Goal: Task Accomplishment & Management: Use online tool/utility

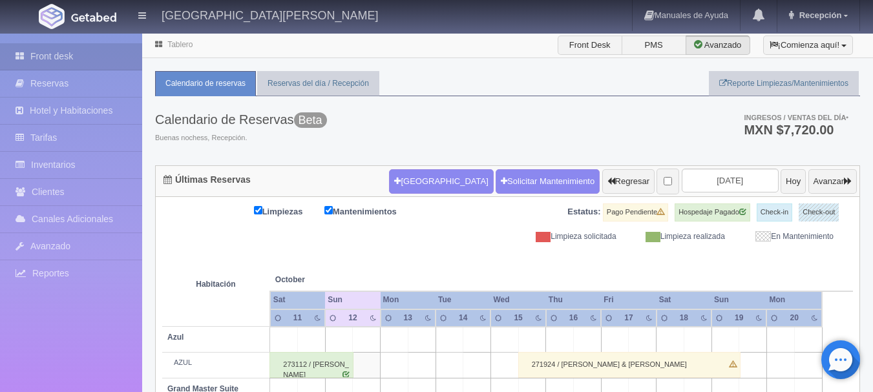
scroll to position [581, 0]
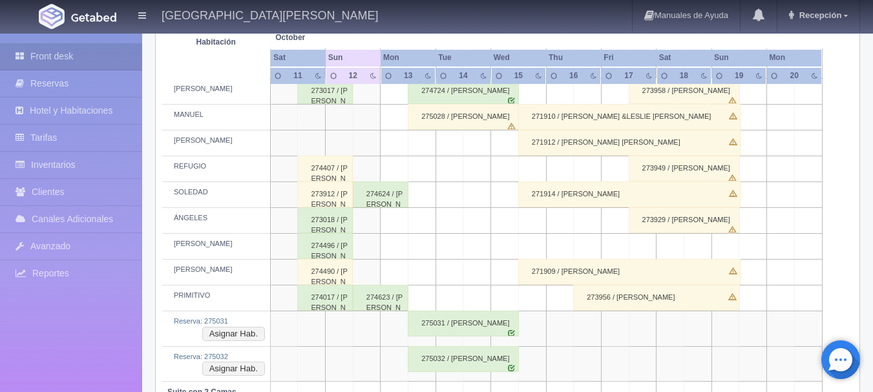
scroll to position [646, 0]
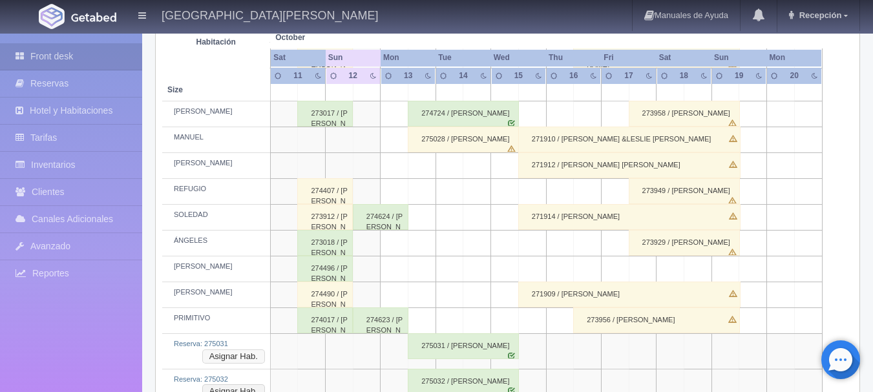
click at [258, 355] on button "Asignar Hab." at bounding box center [233, 356] width 63 height 14
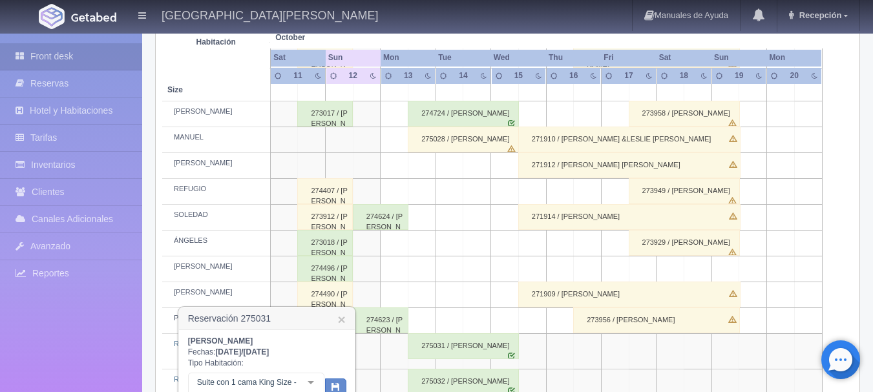
scroll to position [711, 0]
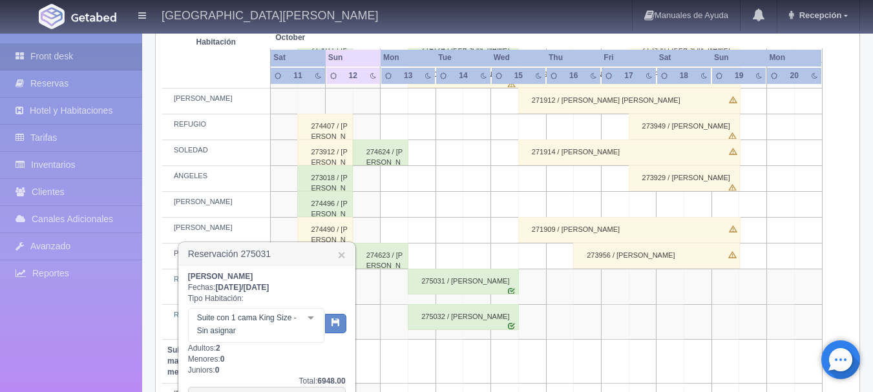
click at [312, 327] on div at bounding box center [311, 318] width 26 height 19
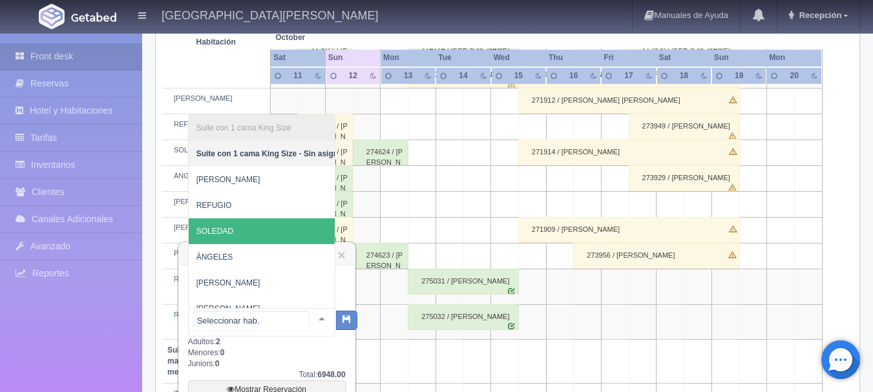
scroll to position [49, 0]
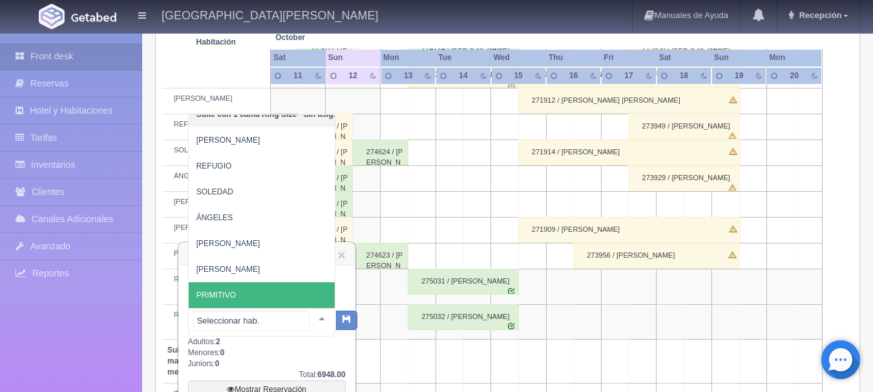
click at [245, 282] on span "PRIMITIVO" at bounding box center [271, 295] width 165 height 26
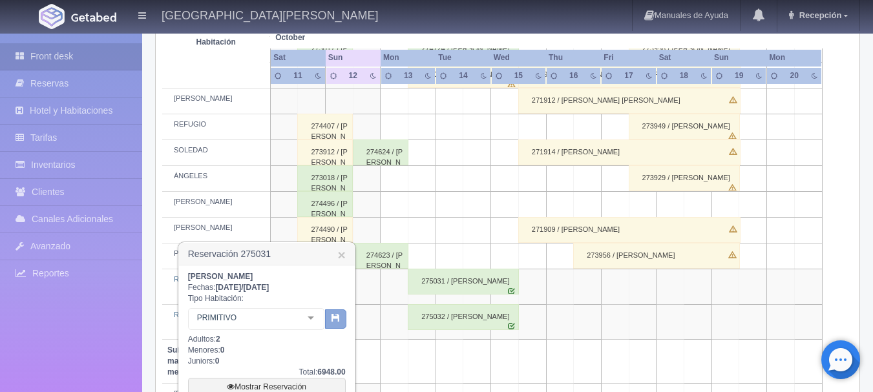
click at [335, 315] on icon "button" at bounding box center [335, 317] width 8 height 8
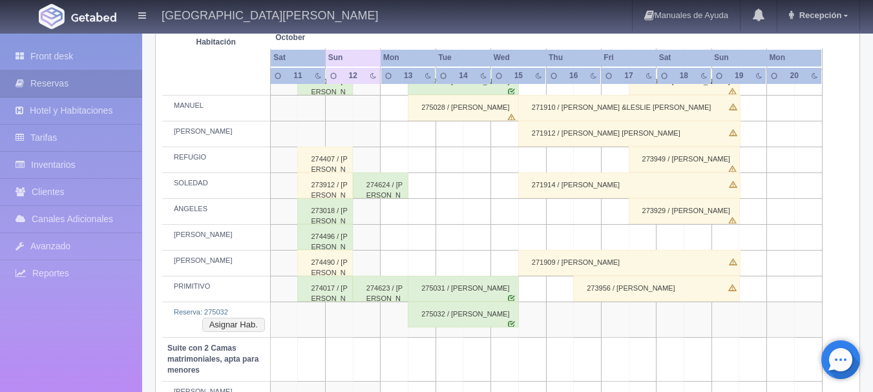
scroll to position [807, 0]
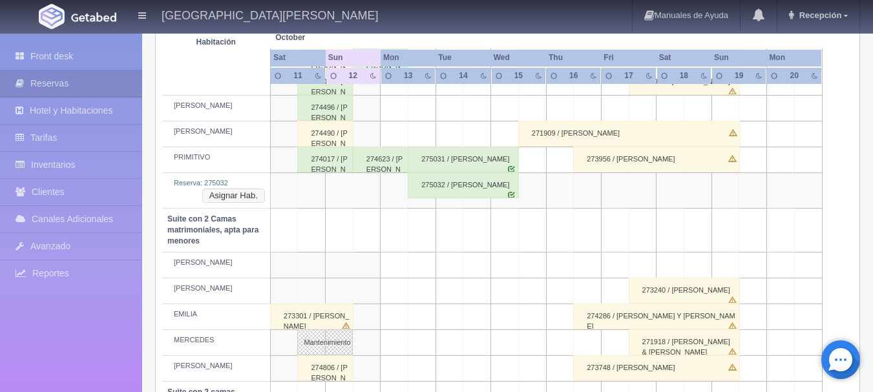
click at [222, 194] on button "Asignar Hab." at bounding box center [233, 196] width 63 height 14
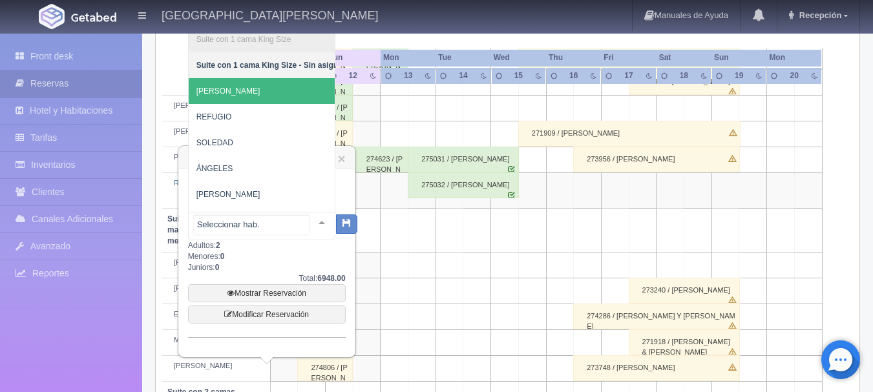
click at [255, 95] on span "[PERSON_NAME]" at bounding box center [271, 91] width 165 height 26
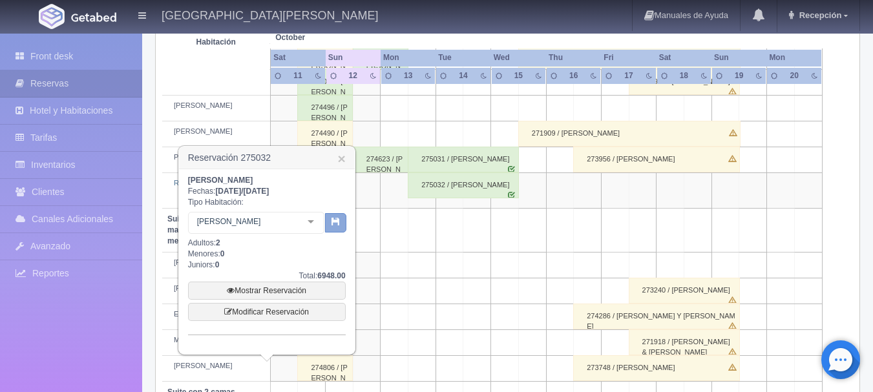
click at [342, 219] on button "button" at bounding box center [335, 222] width 21 height 19
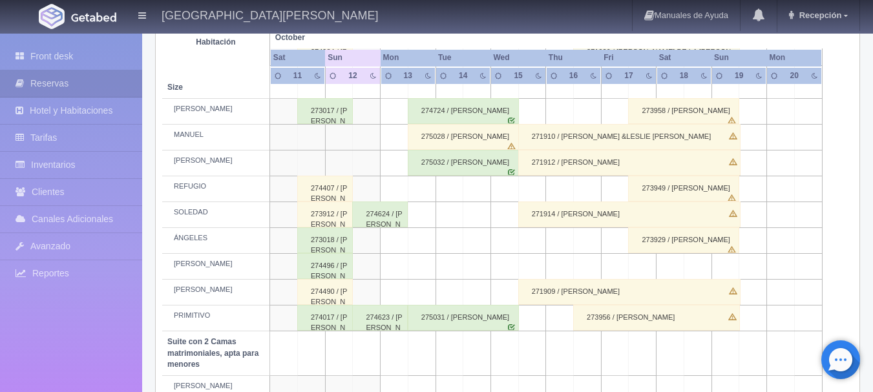
scroll to position [626, 0]
